Goal: Find specific page/section: Find specific page/section

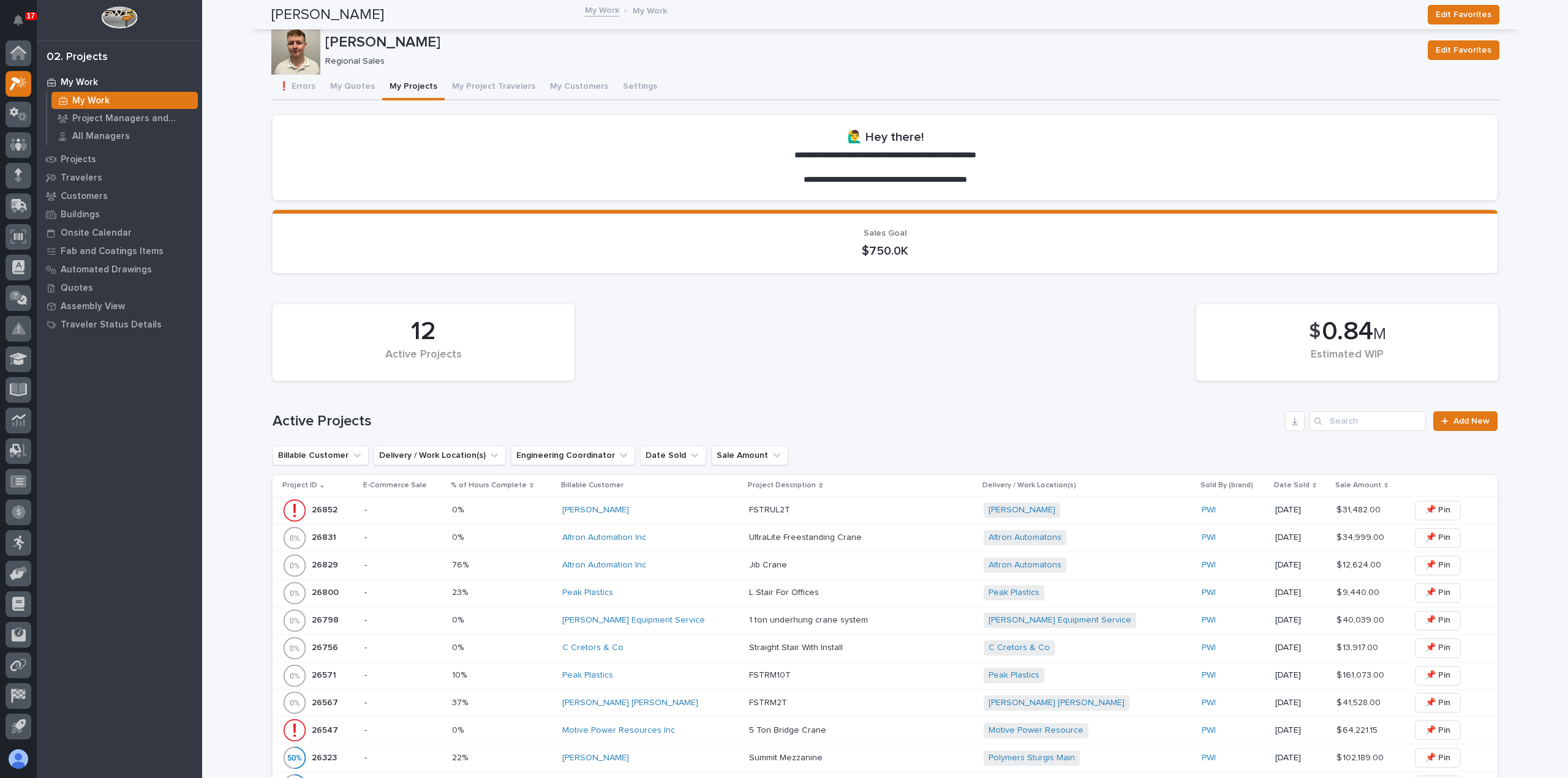
scroll to position [245, 0]
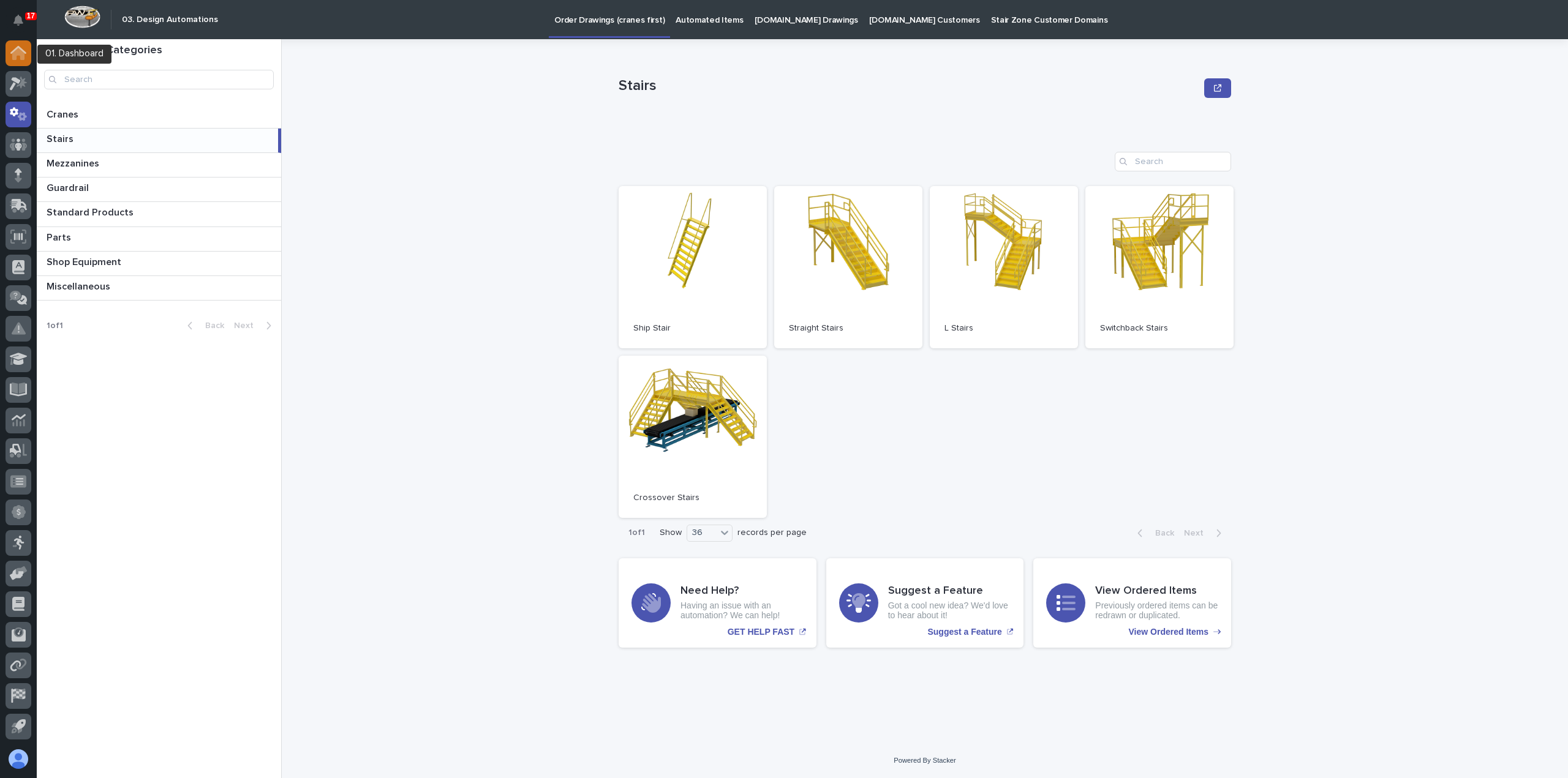
click at [14, 51] on icon at bounding box center [18, 49] width 16 height 8
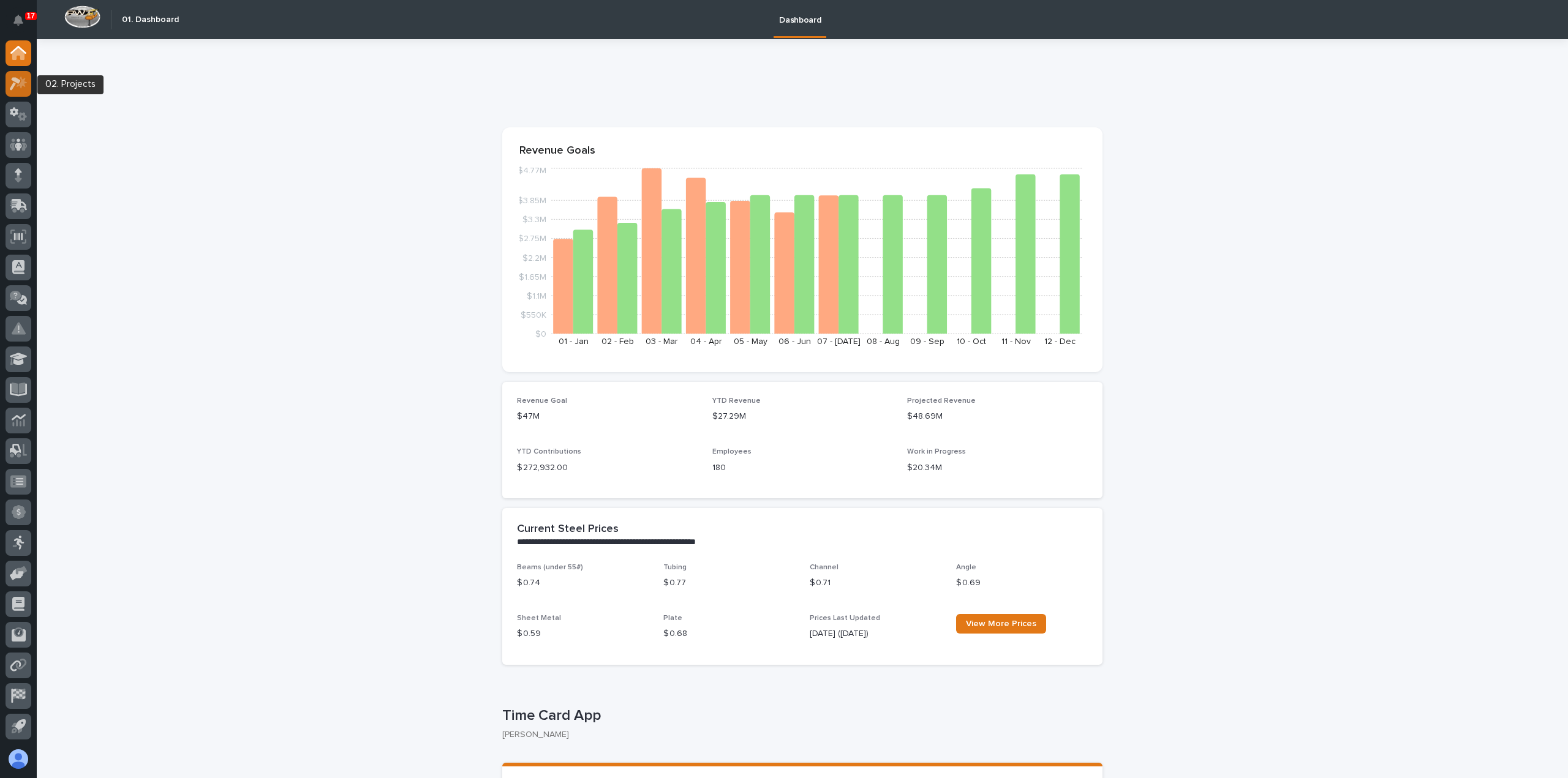
click at [20, 87] on icon at bounding box center [19, 83] width 18 height 14
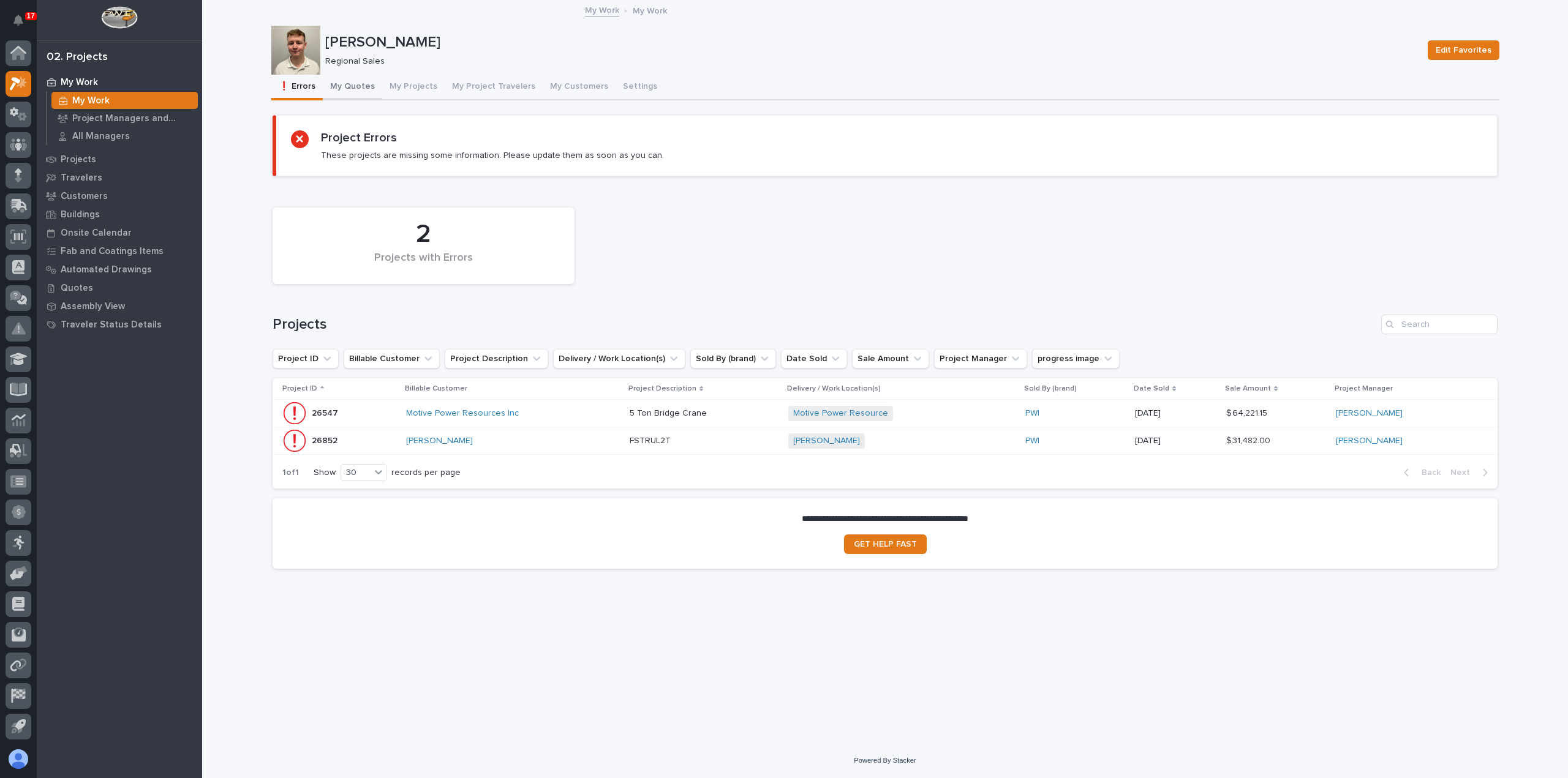
click at [358, 85] on button "My Quotes" at bounding box center [353, 87] width 59 height 25
